Goal: Information Seeking & Learning: Learn about a topic

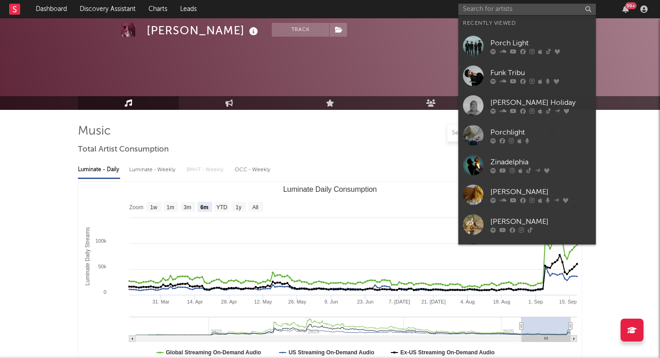
select select "6m"
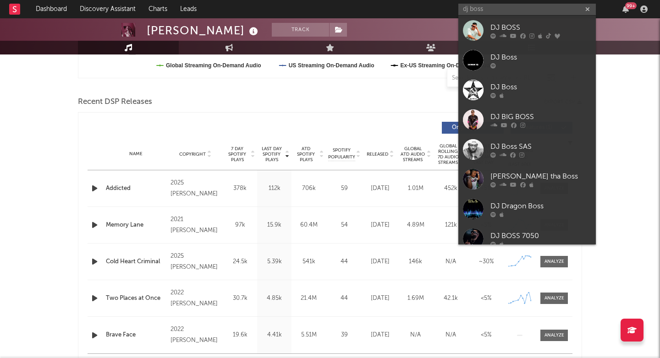
type input "dj boss"
click at [480, 31] on div at bounding box center [473, 30] width 21 height 21
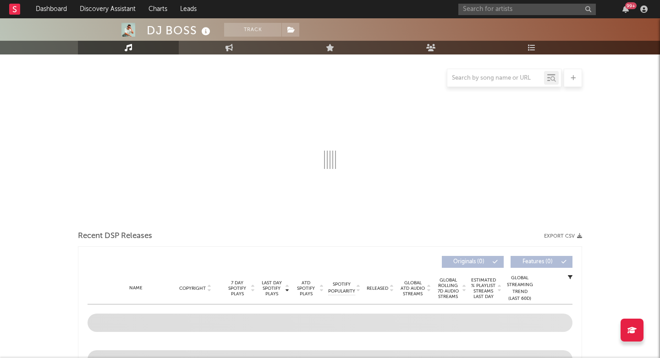
select select "6m"
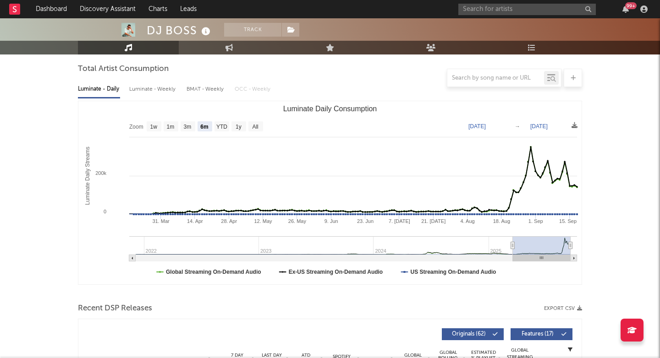
scroll to position [185, 0]
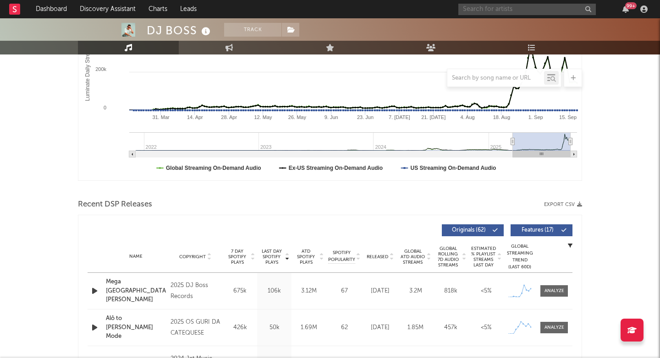
click at [507, 8] on input "text" at bounding box center [526, 9] width 137 height 11
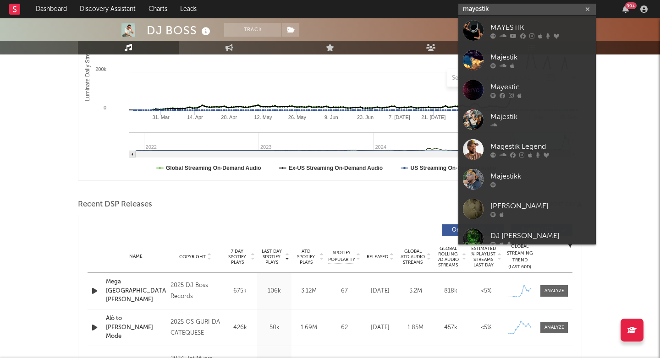
type input "Mayestik"
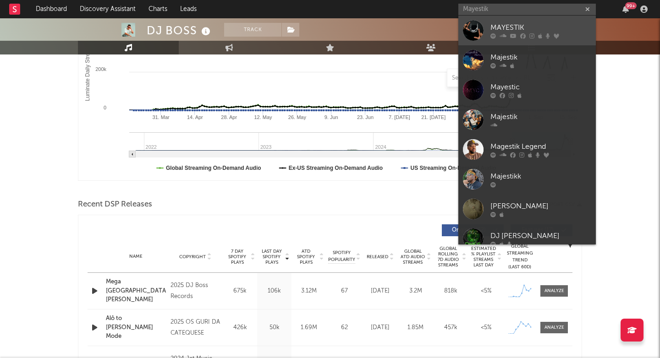
drag, startPoint x: 473, startPoint y: 28, endPoint x: 520, endPoint y: 35, distance: 46.8
click at [520, 35] on icon at bounding box center [522, 35] width 5 height 5
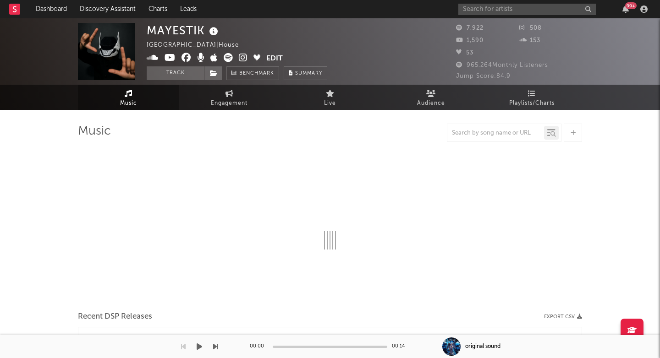
select select "6m"
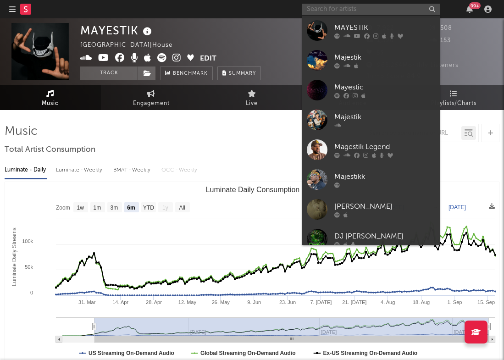
click at [367, 14] on input "text" at bounding box center [370, 9] width 137 height 11
paste input "https://open.spotify.com/album/5Rt2U23AD50cDDAqlFyBGW?si=MFILWcnYQqebHv1w4OaFXw"
type input "https://open.spotify.com/album/5Rt2U23AD50cDDAqlFyBGW?si=MFILWcnYQqebHv1w4OaFXw"
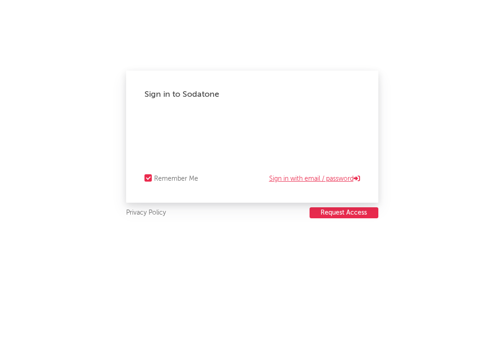
click at [298, 180] on link "Sign in with email / password" at bounding box center [314, 178] width 91 height 11
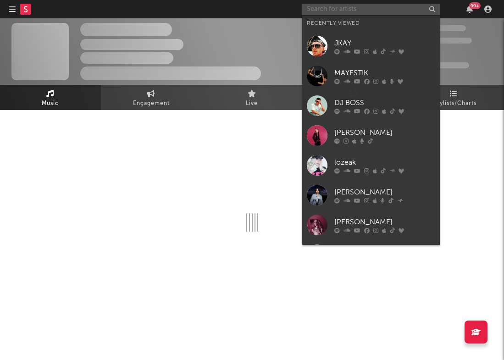
click at [346, 11] on input "text" at bounding box center [370, 9] width 137 height 11
paste input "https://open.spotify.com/album/5Rt2U23AD50cDDAqlFyBGW?si=MFILWcnYQqebHv1w4OaFXw"
type input "https://open.spotify.com/album/5Rt2U23AD50cDDAqlFyBGW?si=MFILWcnYQqebHv1w4OaFXw"
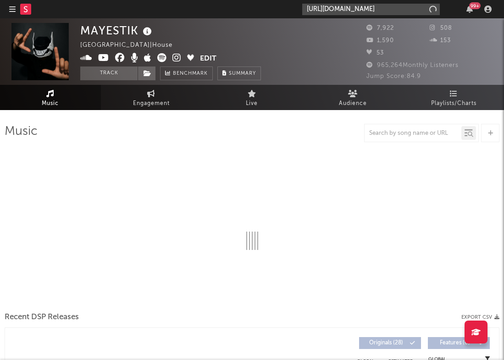
select select "6m"
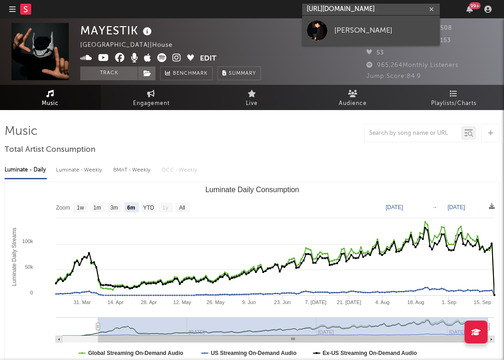
type input "https://open.spotify.com/album/5Rt2U23AD50cDDAqlFyBGW?si=MFILWcnYQqebHv1w4OaFXw"
click at [345, 31] on div "MATIAS ISMAEL" at bounding box center [384, 30] width 101 height 11
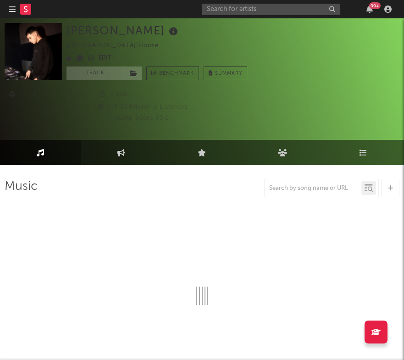
select select "6m"
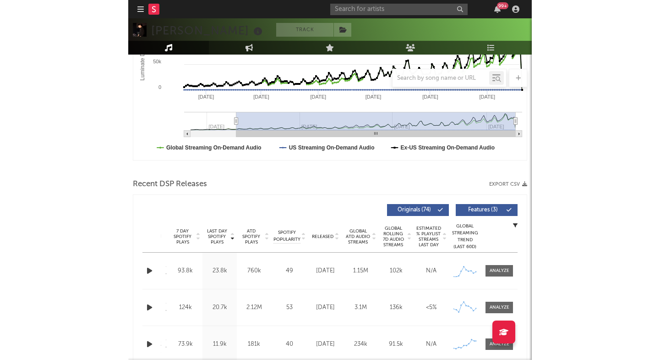
scroll to position [286, 0]
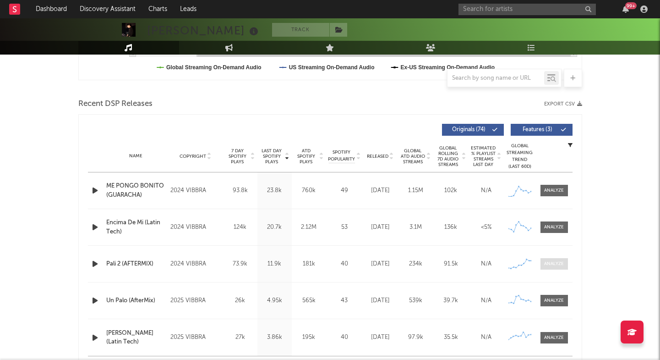
click at [553, 260] on span at bounding box center [554, 263] width 27 height 11
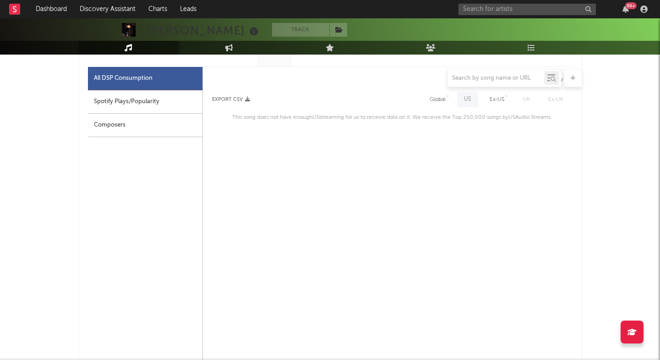
scroll to position [501, 0]
click at [149, 100] on div "Spotify Plays/Popularity" at bounding box center [145, 101] width 115 height 23
select select "1w"
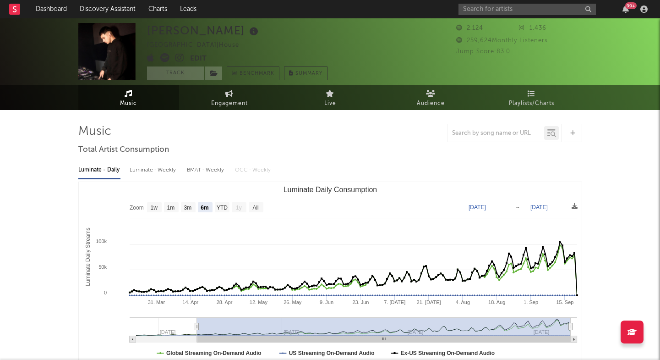
scroll to position [0, 0]
click at [179, 58] on icon at bounding box center [180, 57] width 9 height 9
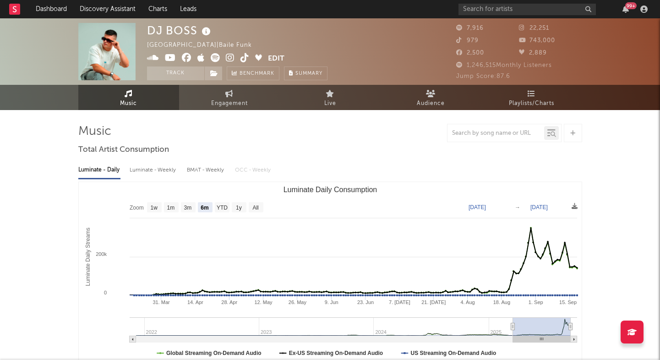
select select "6m"
